Goal: Communication & Community: Answer question/provide support

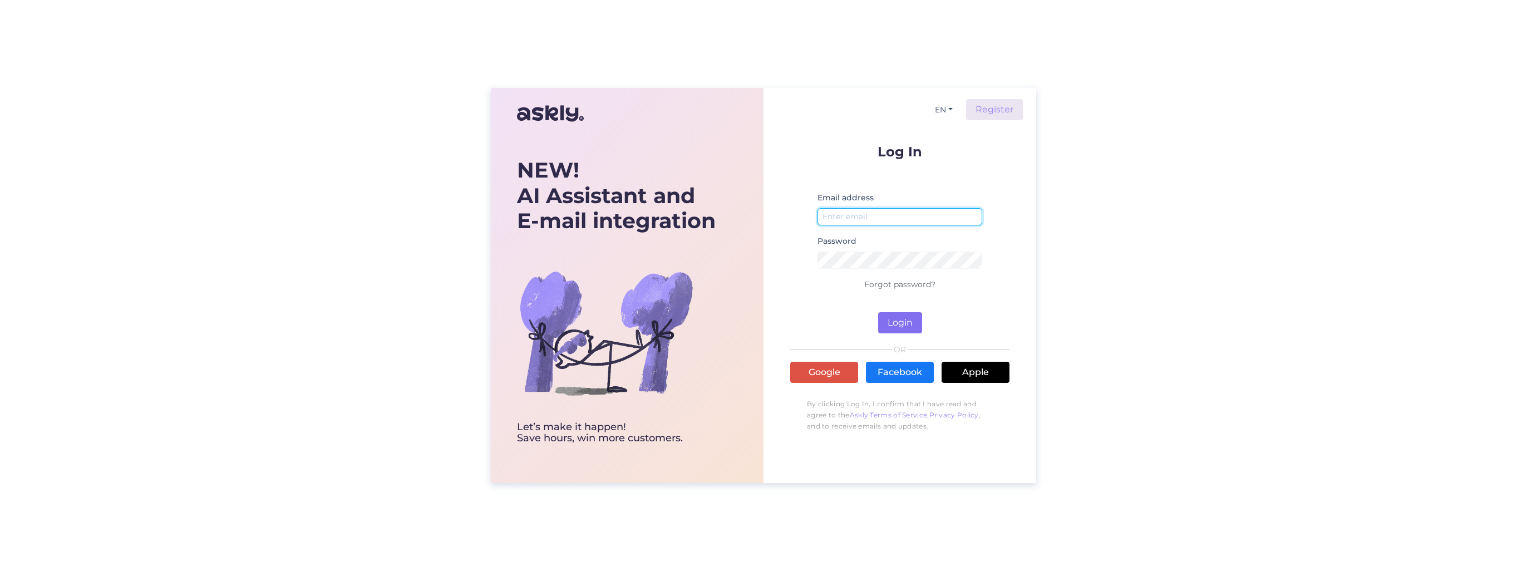
type input "[EMAIL_ADDRESS][PERSON_NAME][DOMAIN_NAME]"
click at [909, 319] on button "Login" at bounding box center [900, 322] width 44 height 21
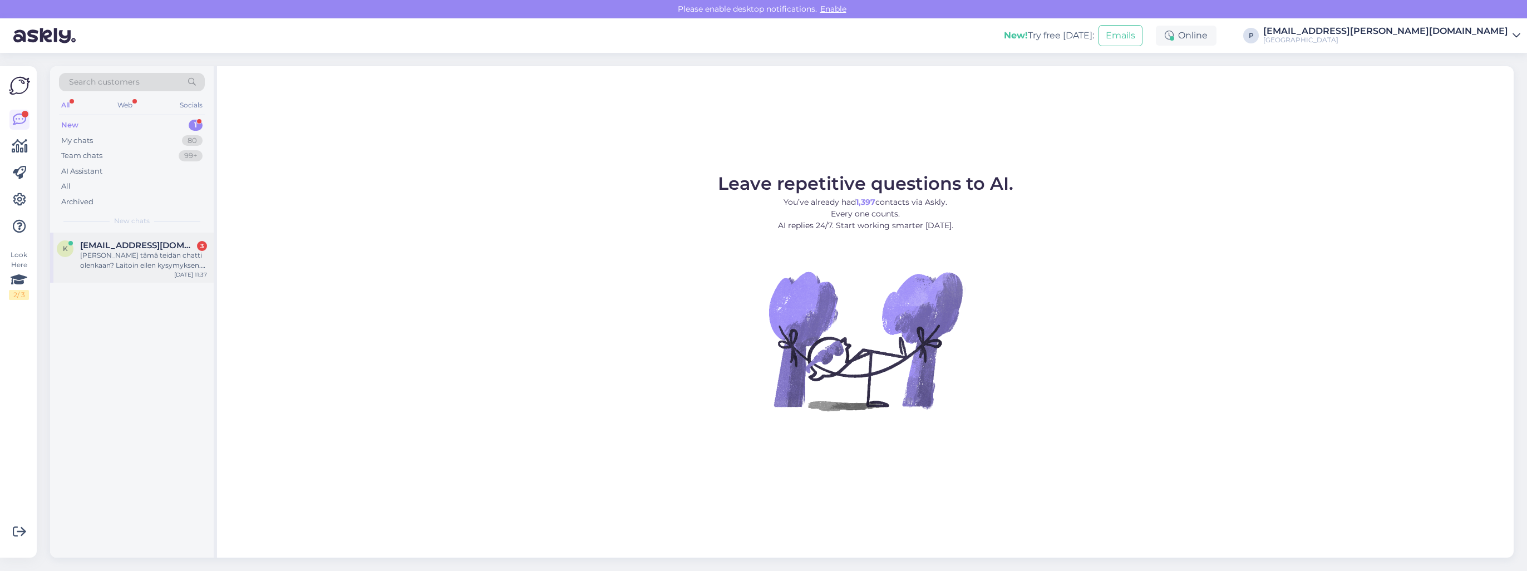
click at [170, 248] on span "[EMAIL_ADDRESS][DOMAIN_NAME]" at bounding box center [138, 245] width 116 height 10
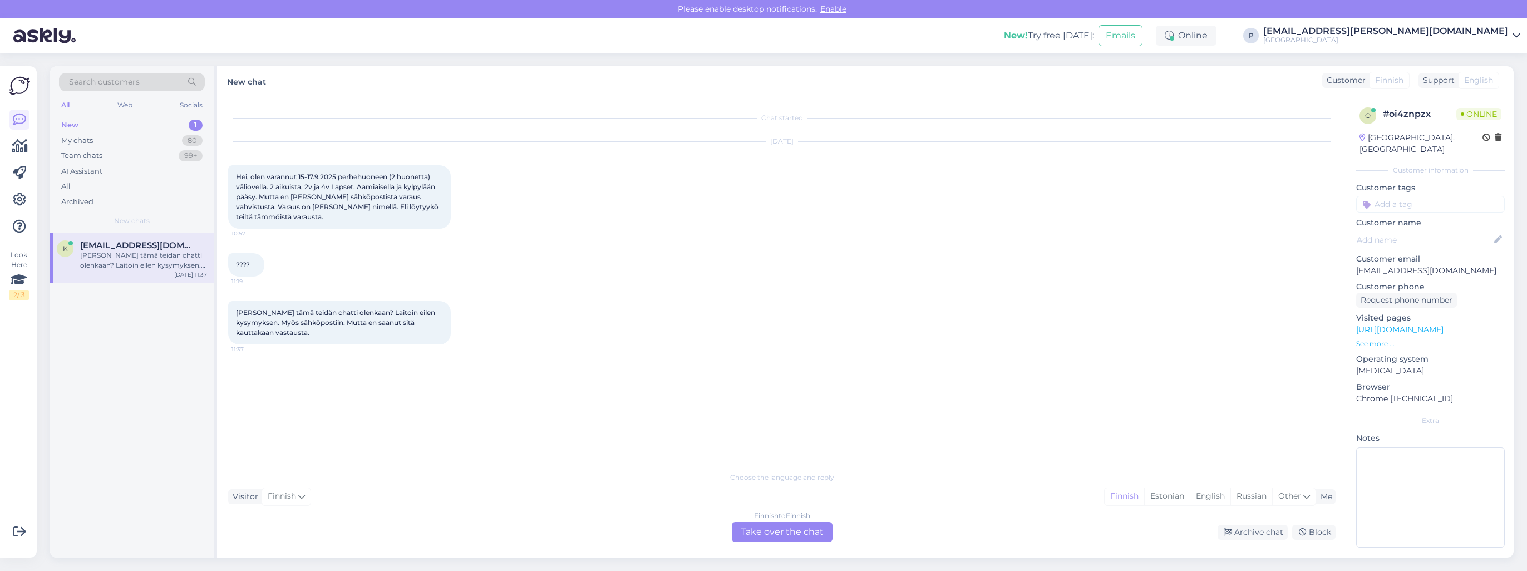
click at [178, 126] on div "New 1" at bounding box center [132, 125] width 146 height 16
click at [138, 255] on div "[PERSON_NAME] tämä teidän chatti olenkaan? Laitoin eilen kysymyksen. Myös sähkö…" at bounding box center [143, 260] width 127 height 20
drag, startPoint x: 138, startPoint y: 255, endPoint x: 133, endPoint y: 142, distance: 112.5
click at [133, 142] on div "My chats 80" at bounding box center [132, 141] width 146 height 16
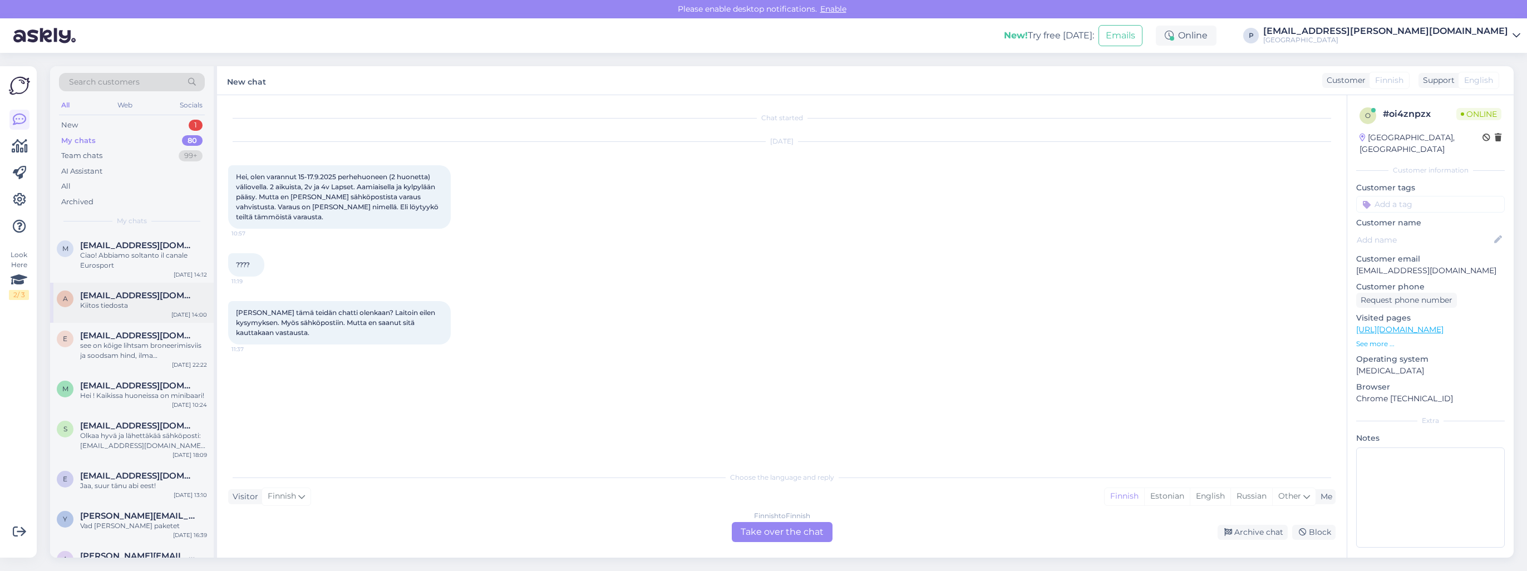
click at [136, 295] on span "[EMAIL_ADDRESS][DOMAIN_NAME]" at bounding box center [138, 295] width 116 height 10
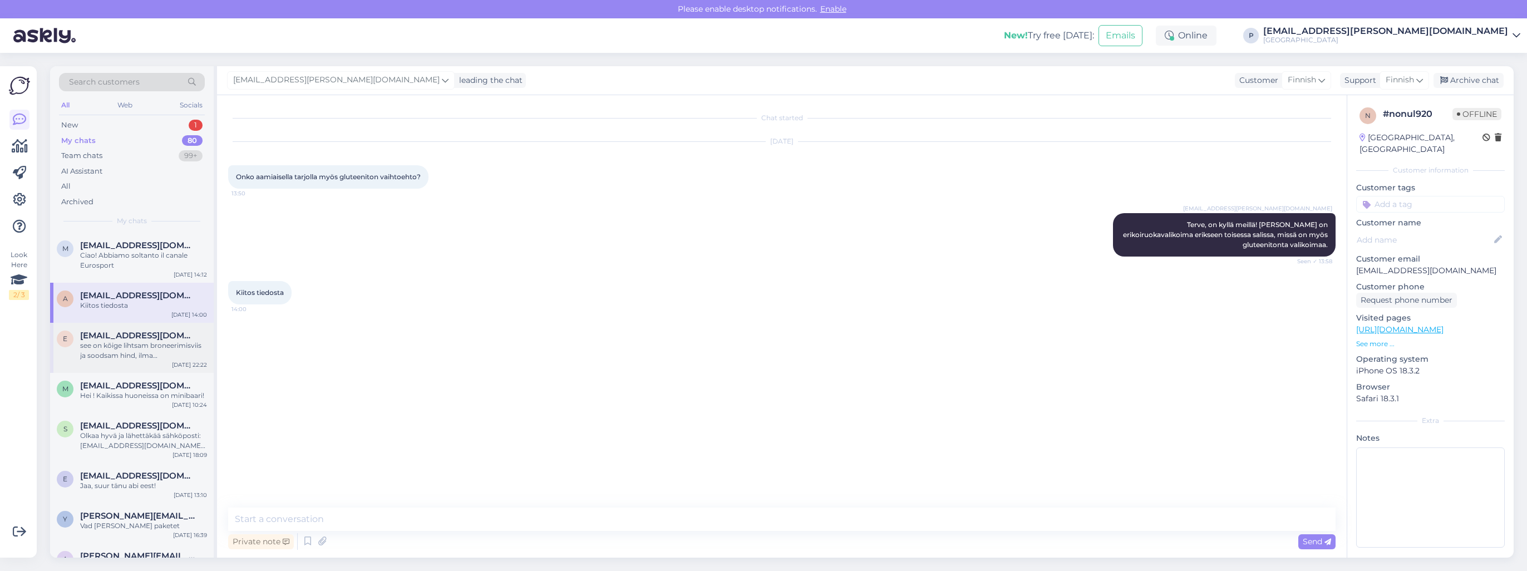
click at [139, 345] on div "see on kõige lihtsam broneerimisviis ja soodsam hind, ilma vahendustasuta" at bounding box center [143, 350] width 127 height 20
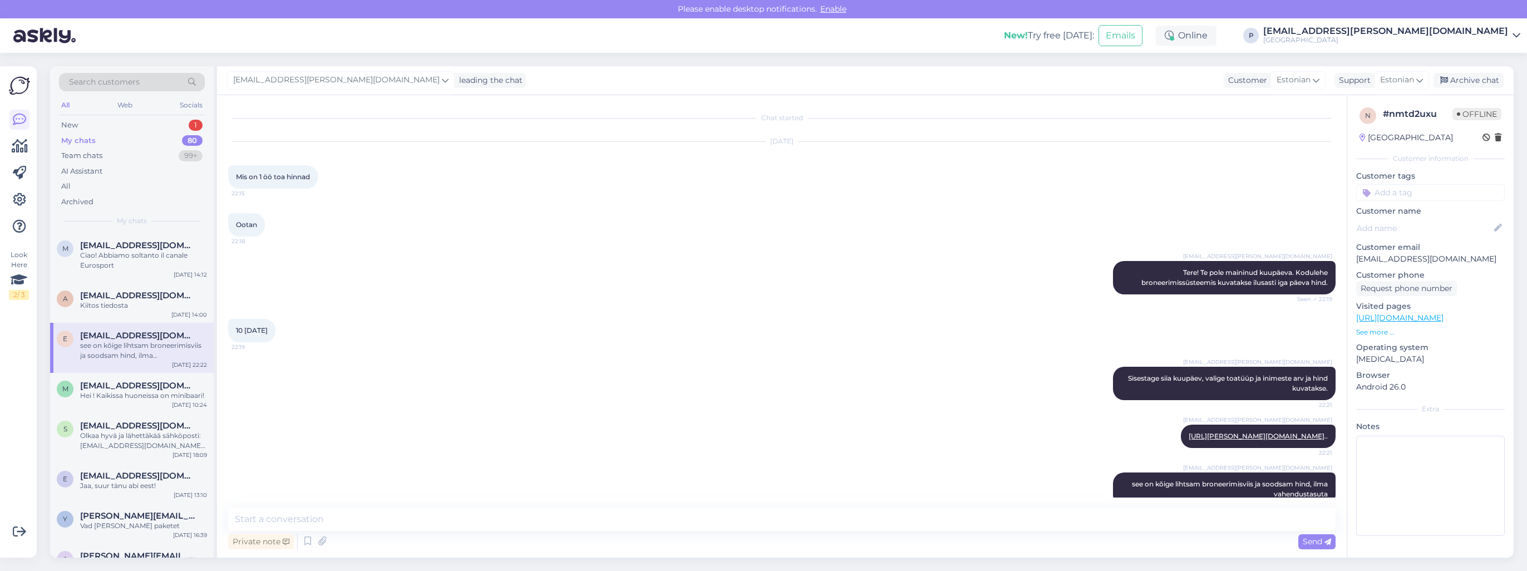
scroll to position [60, 0]
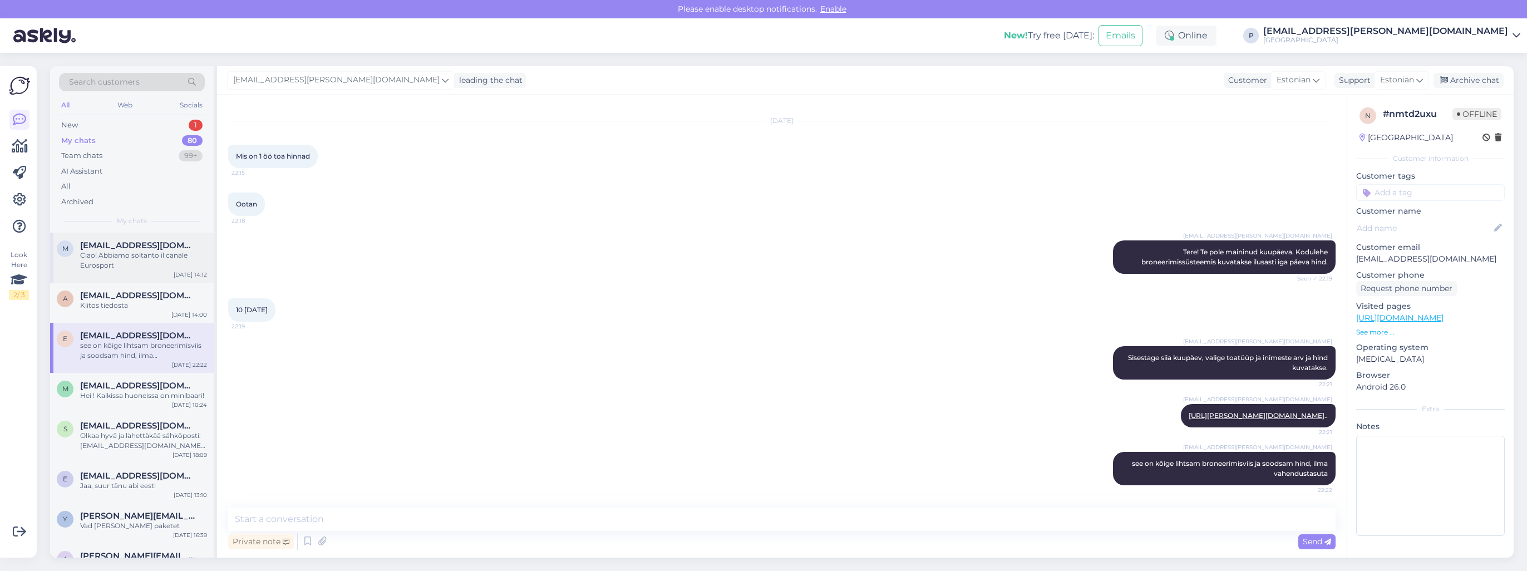
click at [112, 253] on div "Ciao! Abbiamo soltanto il canale Eurosport" at bounding box center [143, 260] width 127 height 20
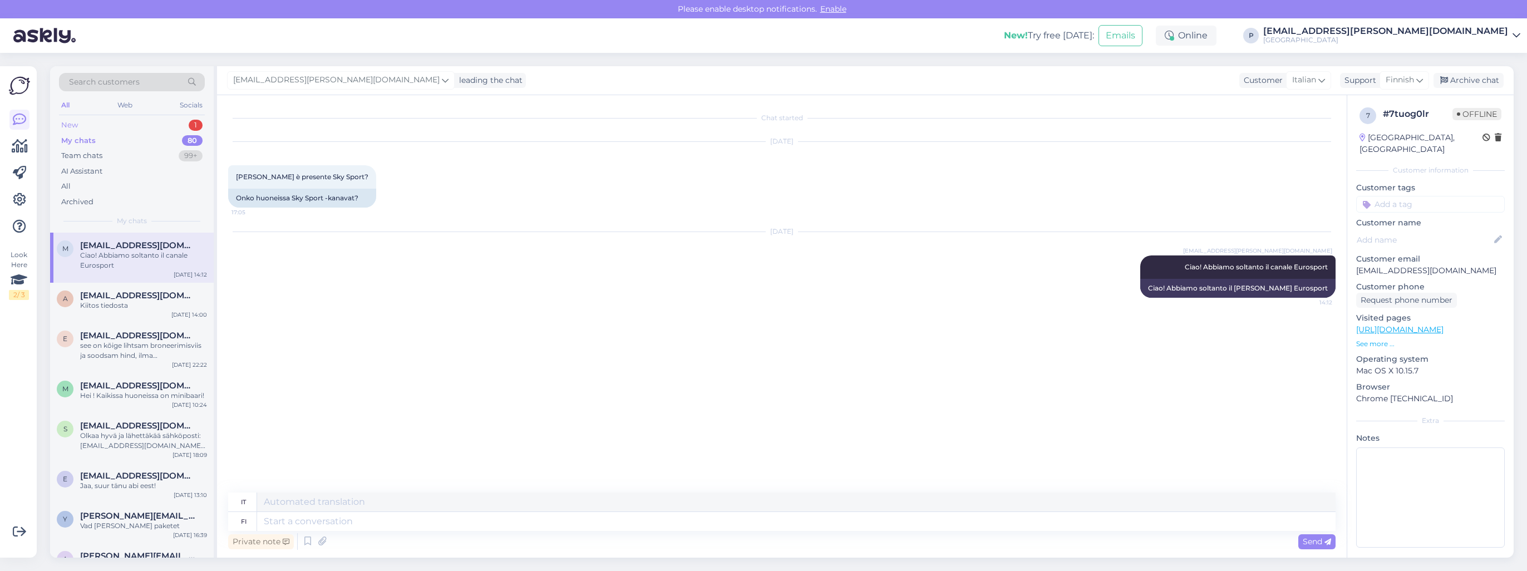
click at [196, 121] on div "1" at bounding box center [196, 125] width 14 height 11
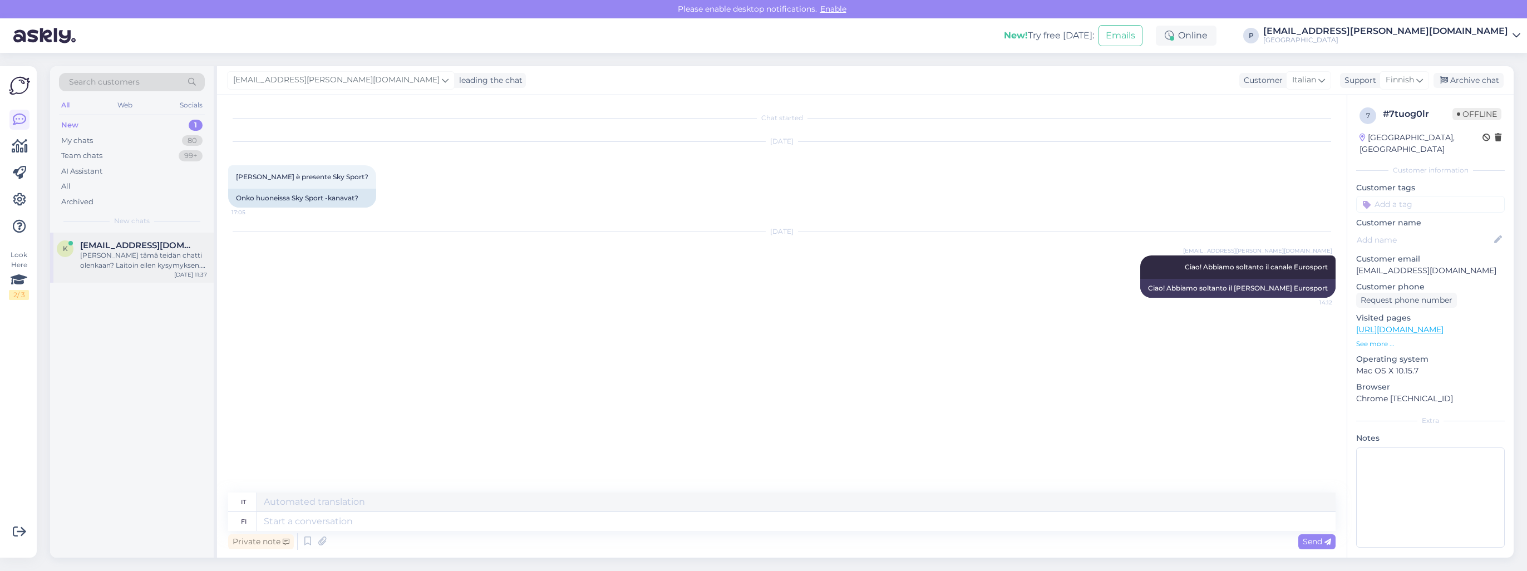
click at [105, 264] on div "[PERSON_NAME] tämä teidän chatti olenkaan? Laitoin eilen kysymyksen. Myös sähkö…" at bounding box center [143, 260] width 127 height 20
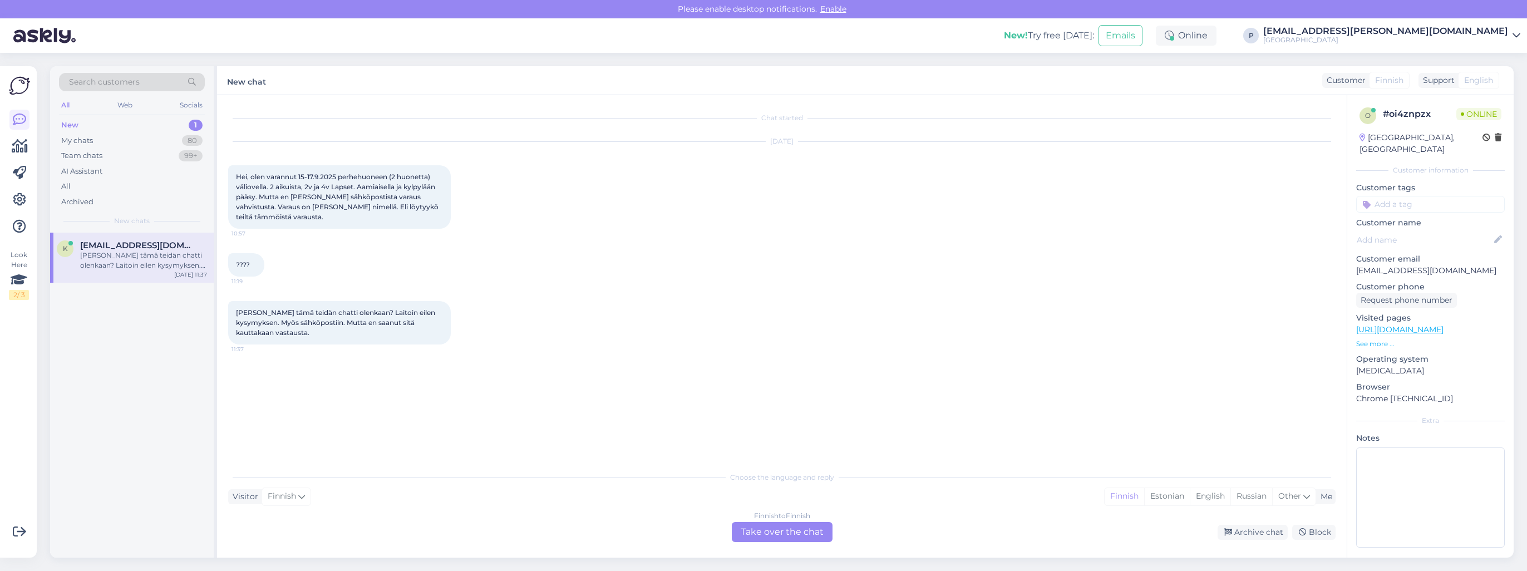
click at [773, 532] on div "Finnish to Finnish Take over the chat" at bounding box center [782, 532] width 101 height 20
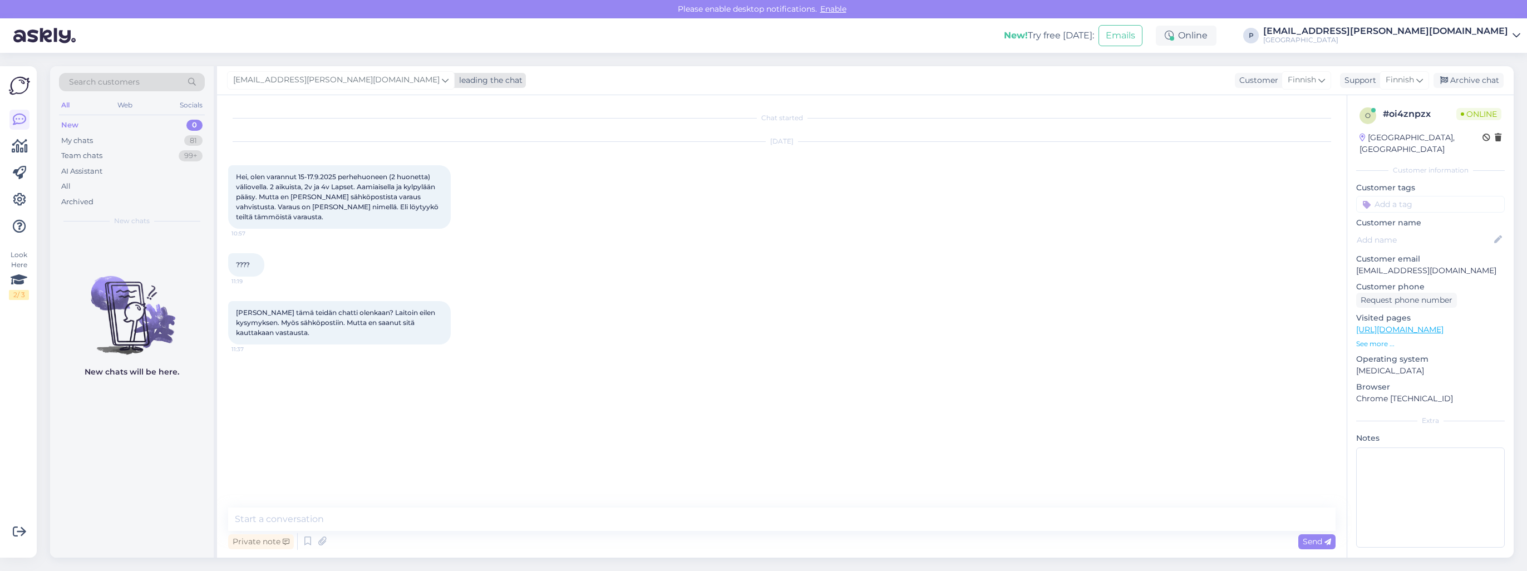
click at [342, 80] on div "[EMAIL_ADDRESS][PERSON_NAME][DOMAIN_NAME]" at bounding box center [341, 80] width 228 height 18
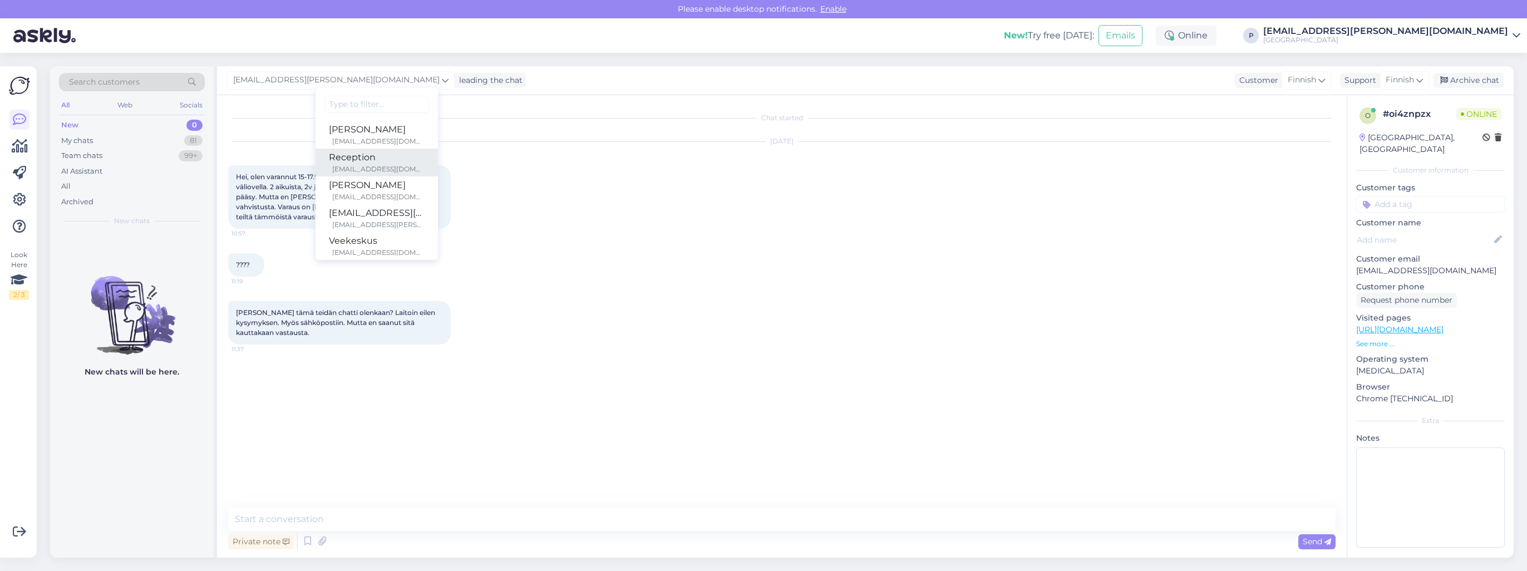
click at [332, 166] on div "[EMAIL_ADDRESS][DOMAIN_NAME]" at bounding box center [378, 169] width 92 height 10
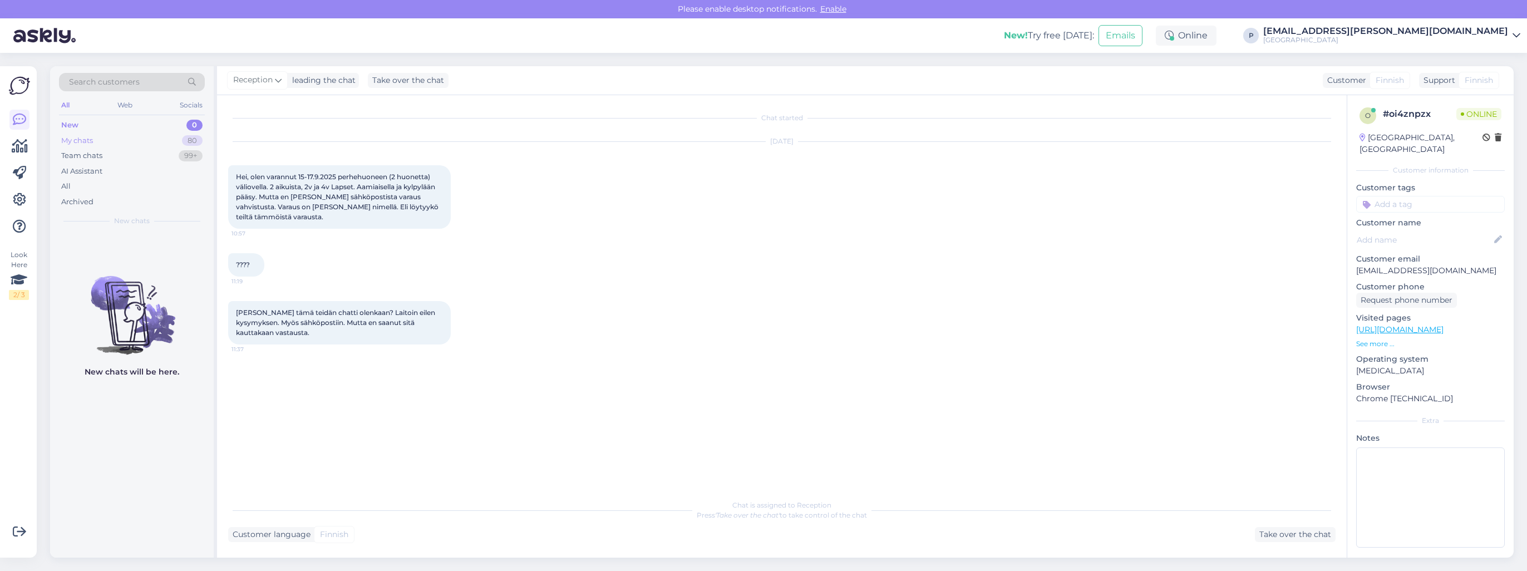
click at [92, 146] on div "My chats 80" at bounding box center [132, 141] width 146 height 16
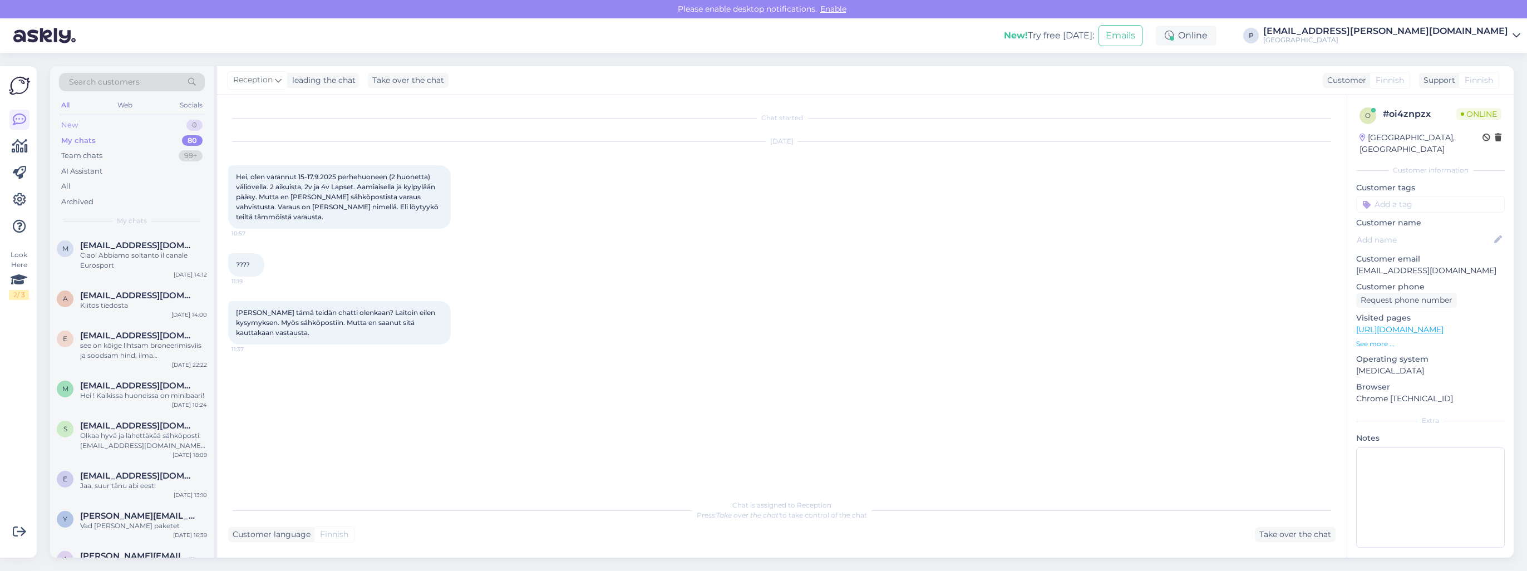
click at [103, 121] on div "New 0" at bounding box center [132, 125] width 146 height 16
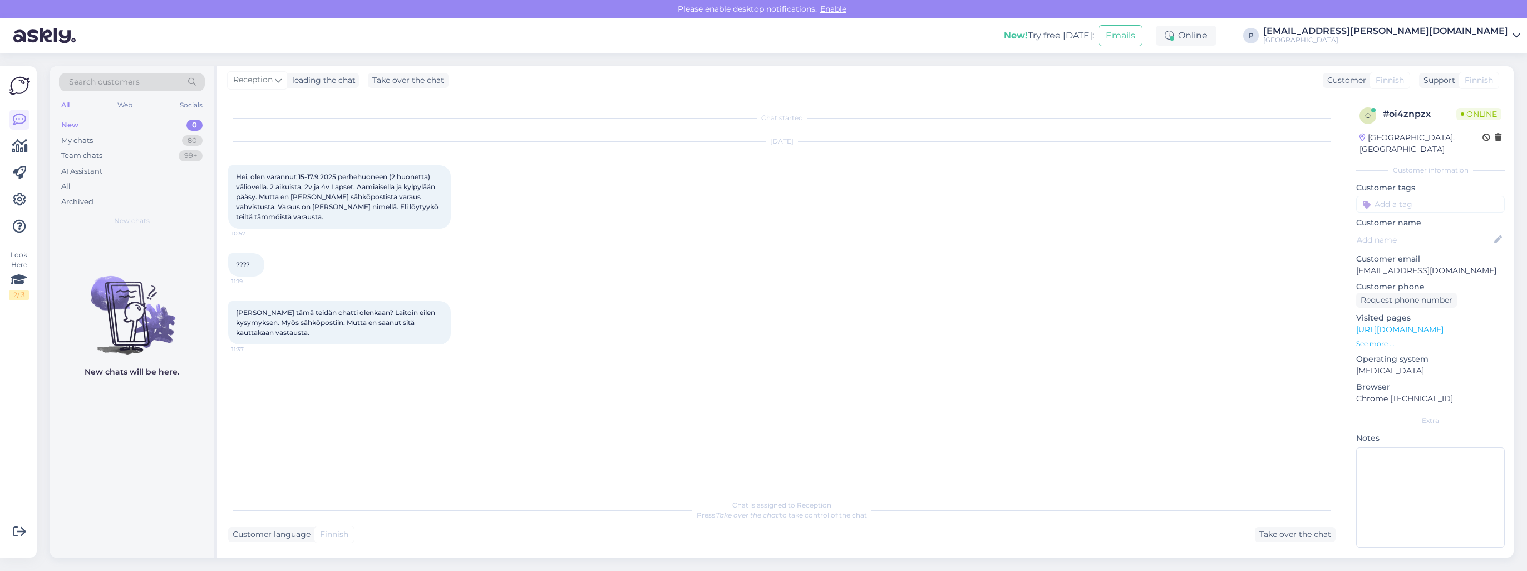
click at [73, 110] on div "All Web Socials" at bounding box center [132, 106] width 146 height 17
click at [90, 126] on div "New 0" at bounding box center [132, 125] width 146 height 16
drag, startPoint x: 24, startPoint y: 119, endPoint x: 31, endPoint y: 126, distance: 9.8
click at [24, 119] on icon at bounding box center [19, 119] width 13 height 13
click at [276, 80] on icon at bounding box center [278, 80] width 7 height 12
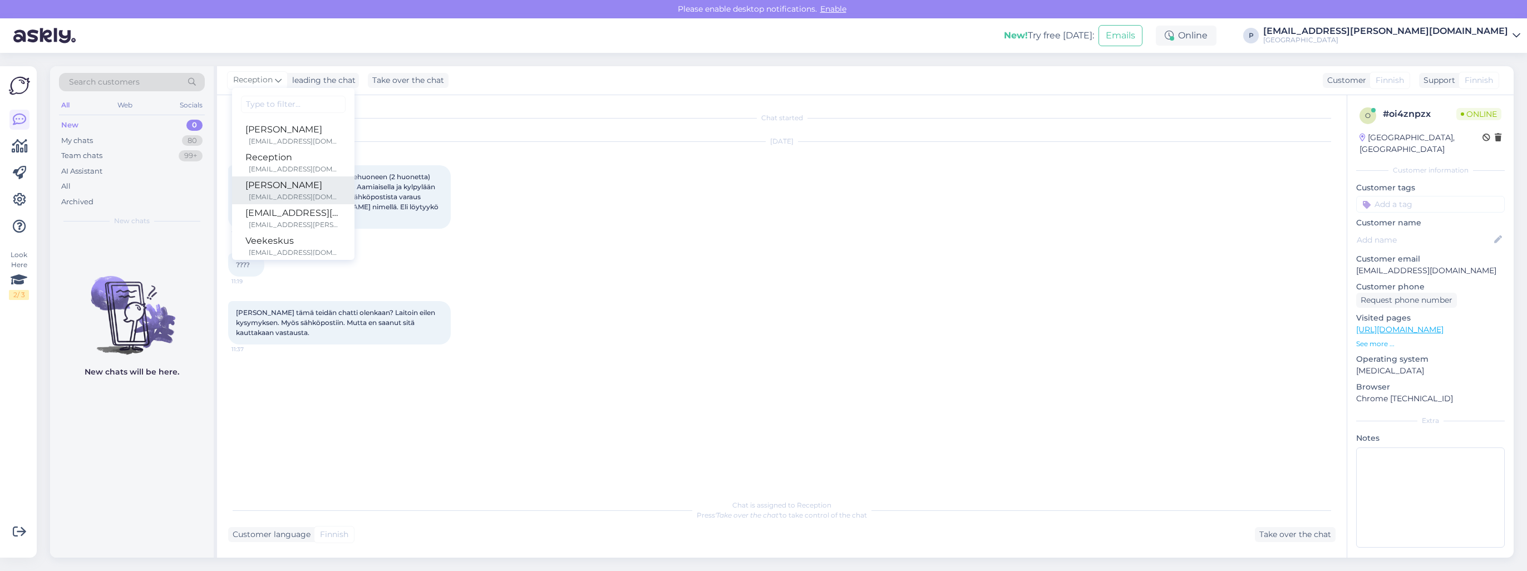
click at [277, 192] on div "[EMAIL_ADDRESS][DOMAIN_NAME]" at bounding box center [295, 197] width 92 height 10
click at [318, 79] on div "leading the chat" at bounding box center [348, 81] width 68 height 12
click at [272, 194] on div "[EMAIL_ADDRESS][DOMAIN_NAME]" at bounding box center [308, 197] width 92 height 10
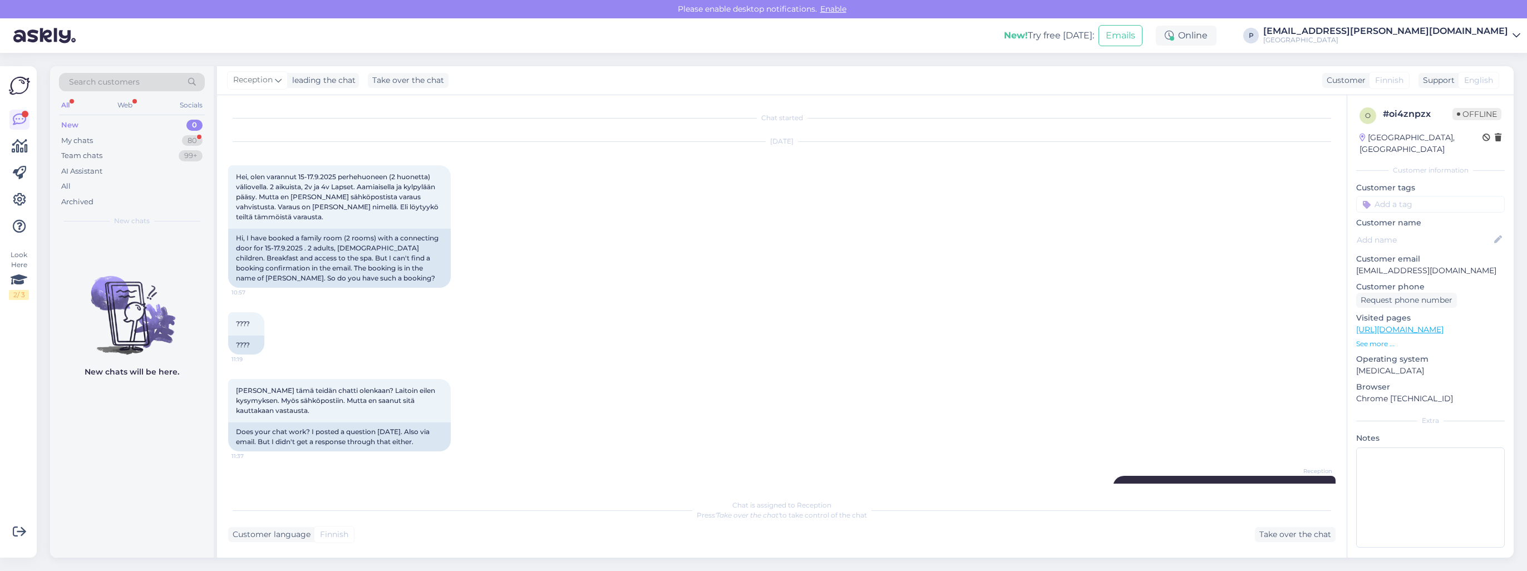
scroll to position [67, 0]
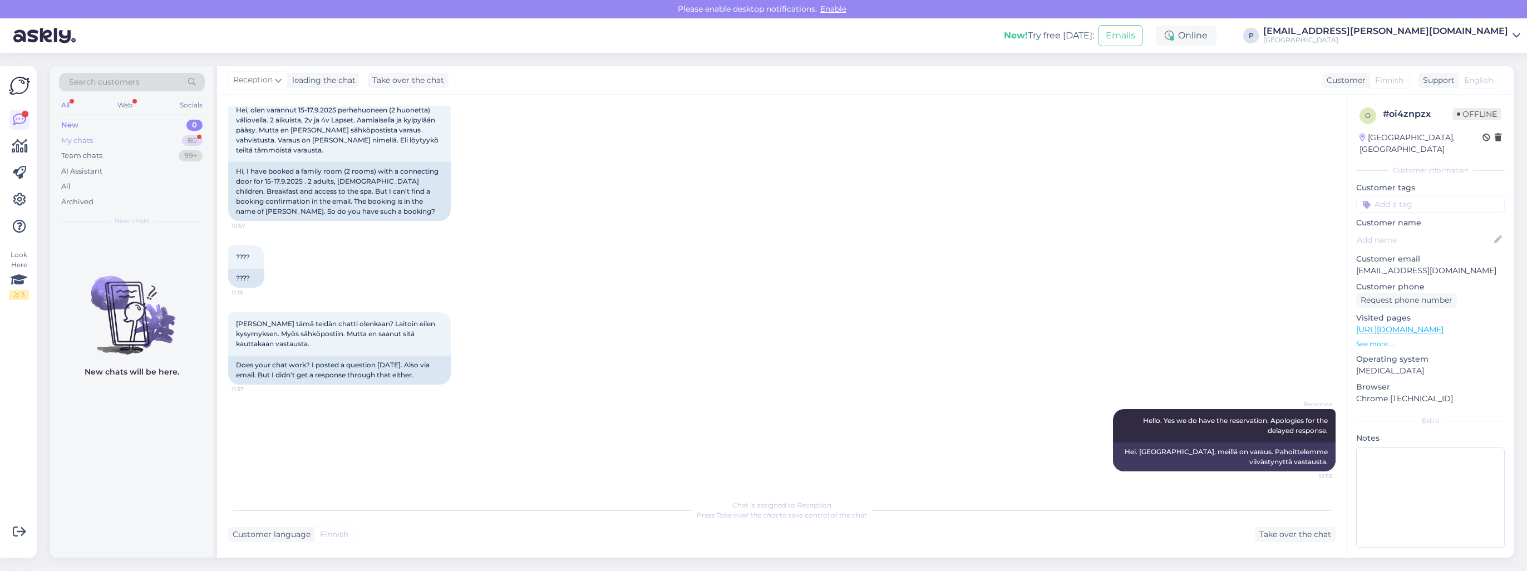
click at [164, 137] on div "My chats 80" at bounding box center [132, 141] width 146 height 16
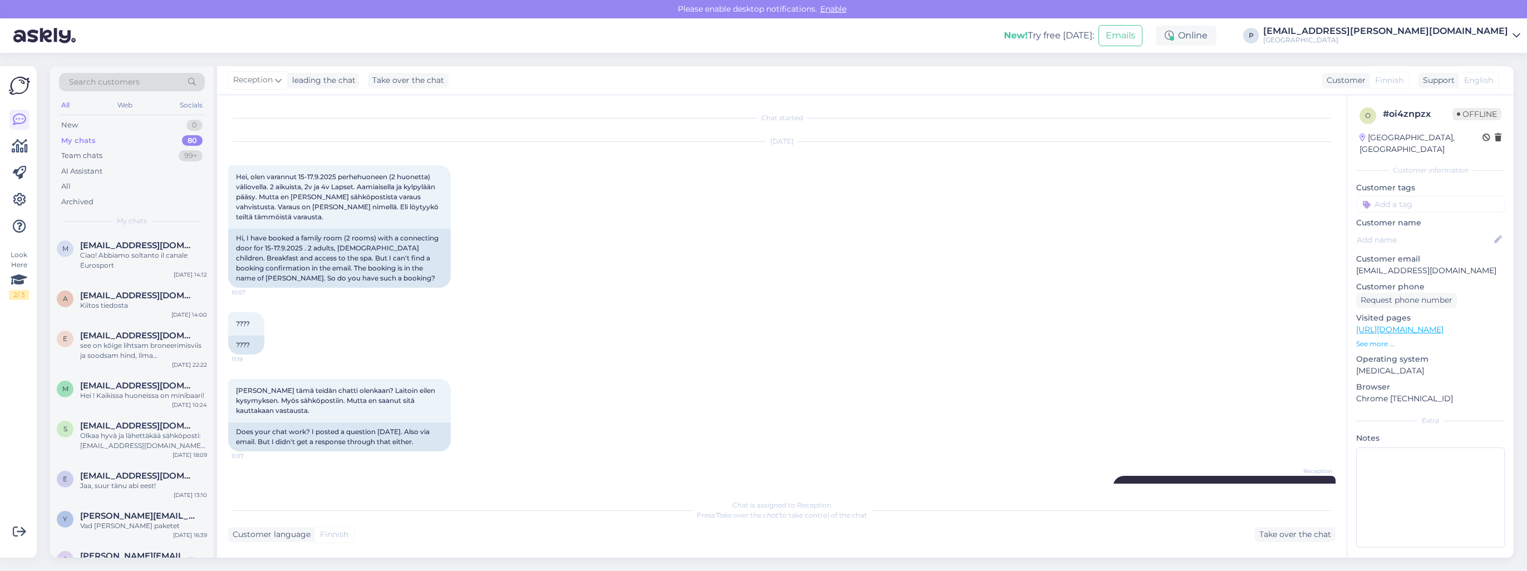
scroll to position [56, 0]
